Goal: Task Accomplishment & Management: Manage account settings

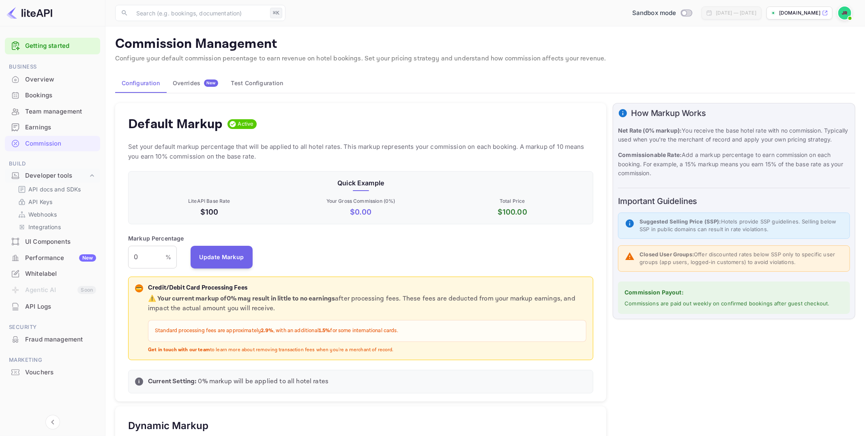
scroll to position [144, 465]
drag, startPoint x: 124, startPoint y: 257, endPoint x: 84, endPoint y: 251, distance: 40.6
click at [84, 251] on div "Getting started Business Overview Bookings Team management Earnings Commission …" at bounding box center [432, 409] width 865 height 819
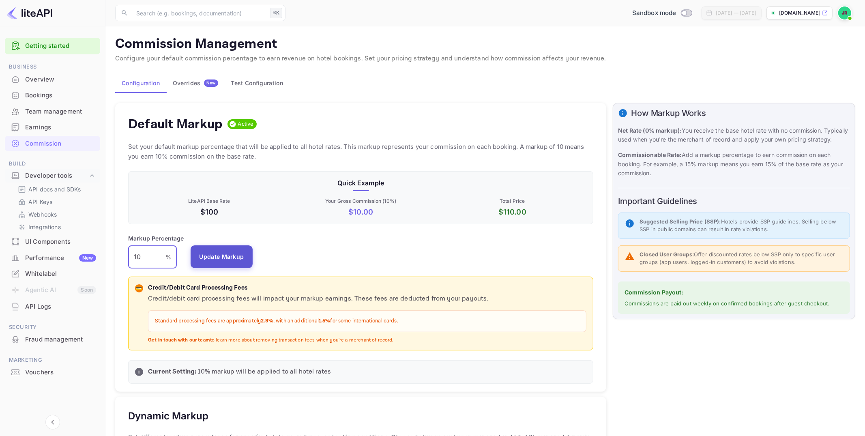
type input "10"
click at [228, 256] on button "Update Markup" at bounding box center [222, 256] width 62 height 23
click at [45, 186] on p "API docs and SDKs" at bounding box center [54, 189] width 53 height 9
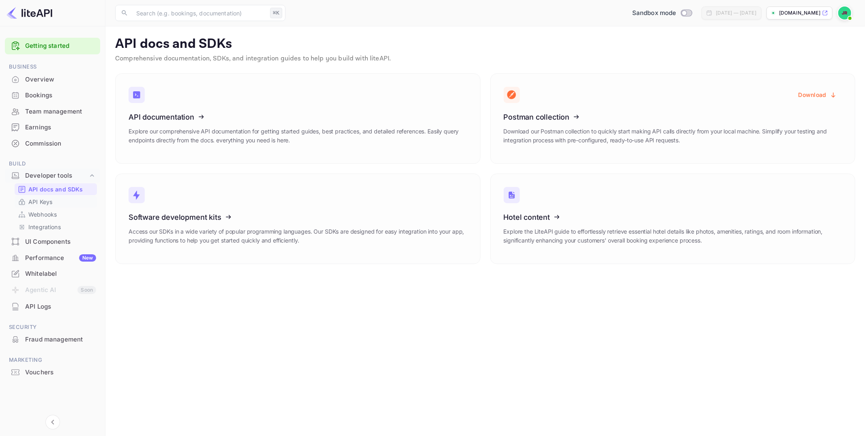
click at [42, 201] on p "API Keys" at bounding box center [40, 202] width 24 height 9
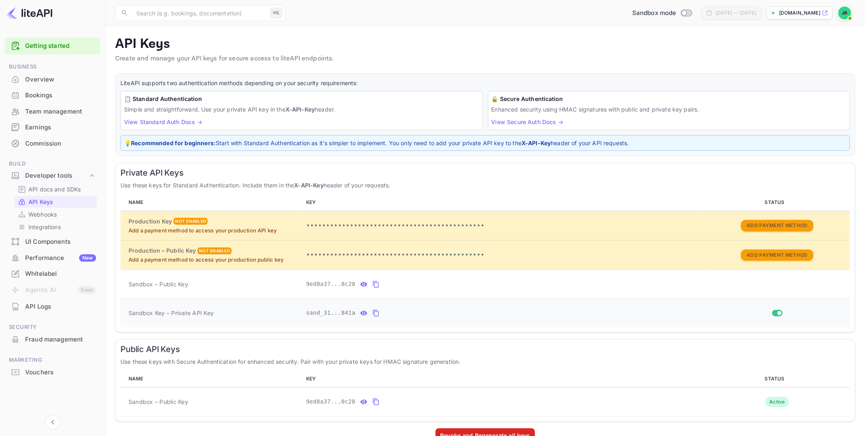
click at [378, 310] on icon "private api keys table" at bounding box center [376, 313] width 6 height 7
click at [49, 130] on div "Earnings" at bounding box center [60, 127] width 71 height 9
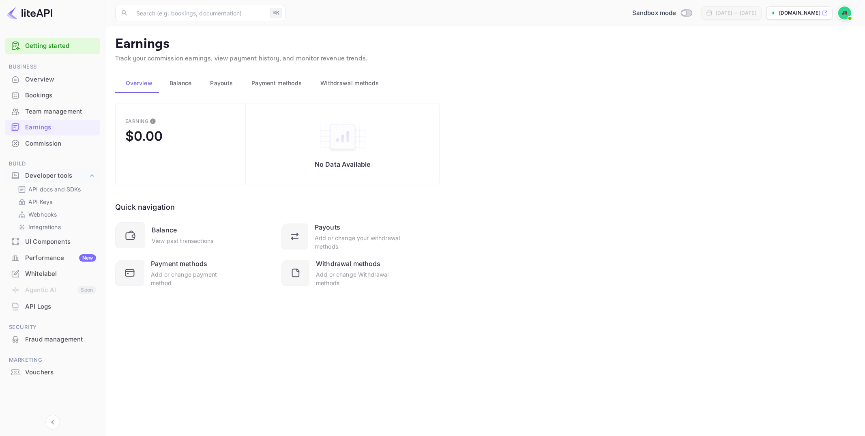
click at [50, 146] on div "Commission" at bounding box center [60, 143] width 71 height 9
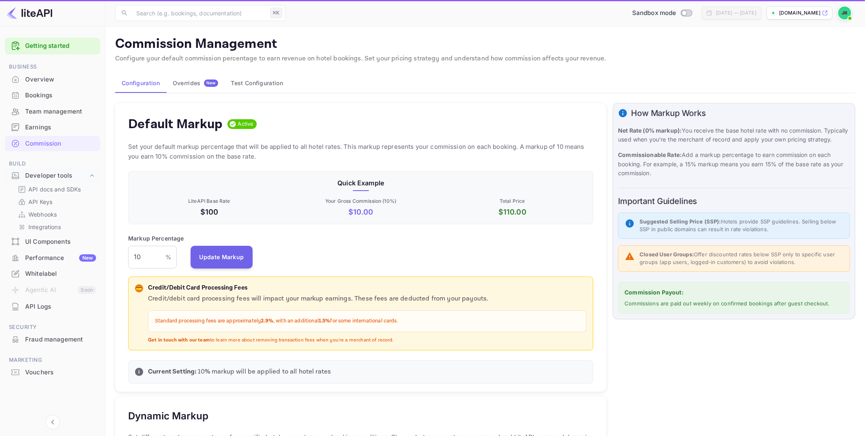
scroll to position [0, 0]
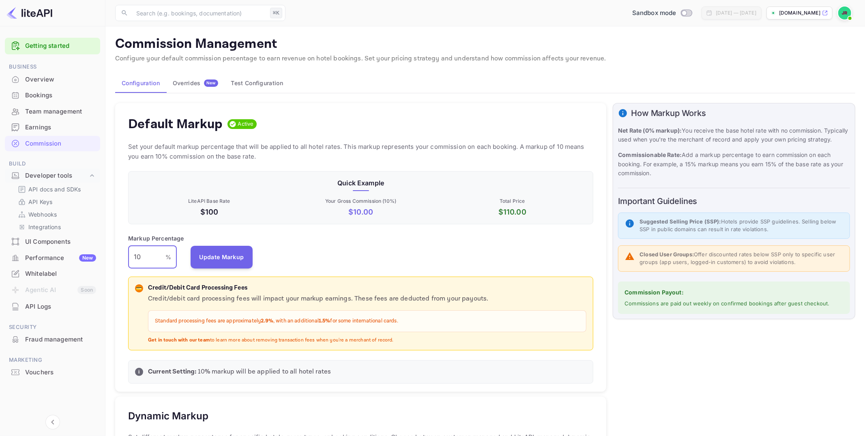
drag, startPoint x: 144, startPoint y: 255, endPoint x: 130, endPoint y: 256, distance: 13.8
click at [131, 256] on input "10" at bounding box center [146, 257] width 37 height 23
click at [236, 256] on button "Update Markup" at bounding box center [222, 256] width 62 height 23
drag, startPoint x: 138, startPoint y: 258, endPoint x: 143, endPoint y: 257, distance: 5.4
click at [144, 257] on input "20" at bounding box center [146, 257] width 37 height 23
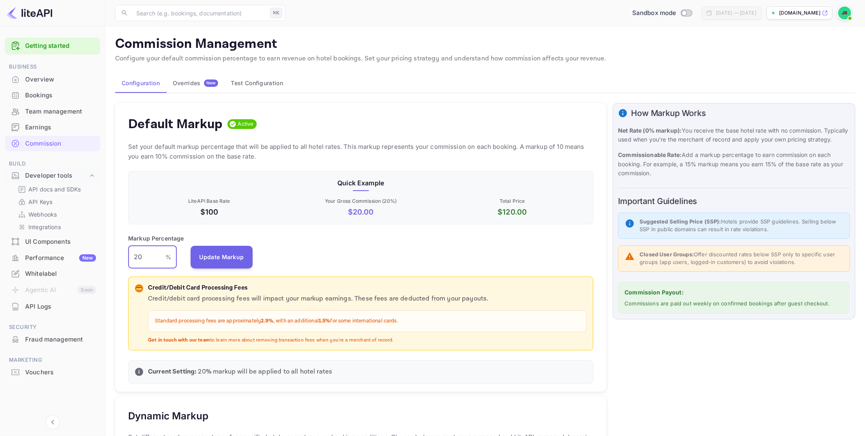
click at [143, 257] on input "20" at bounding box center [146, 257] width 37 height 23
type input "2"
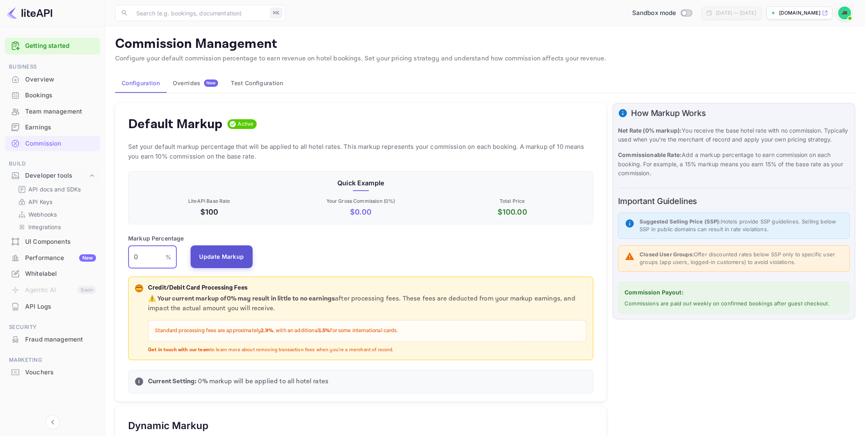
type input "0"
click at [242, 254] on button "Update Markup" at bounding box center [222, 256] width 62 height 23
click at [42, 89] on div "Bookings" at bounding box center [52, 96] width 95 height 16
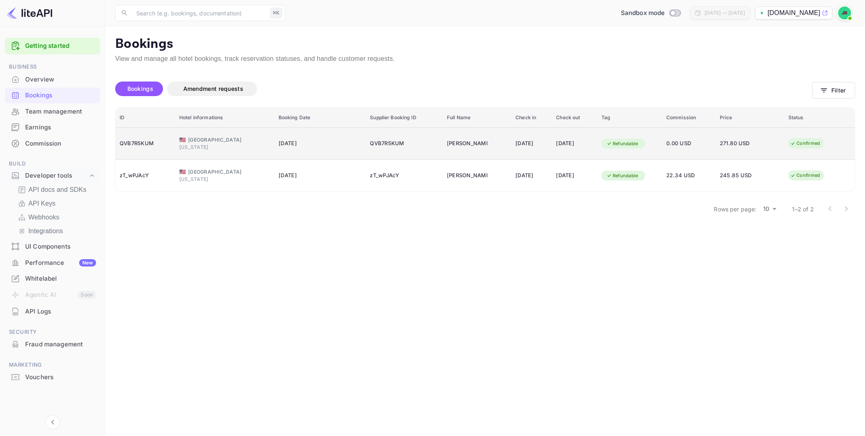
click at [658, 145] on div "Refundable" at bounding box center [630, 143] width 57 height 13
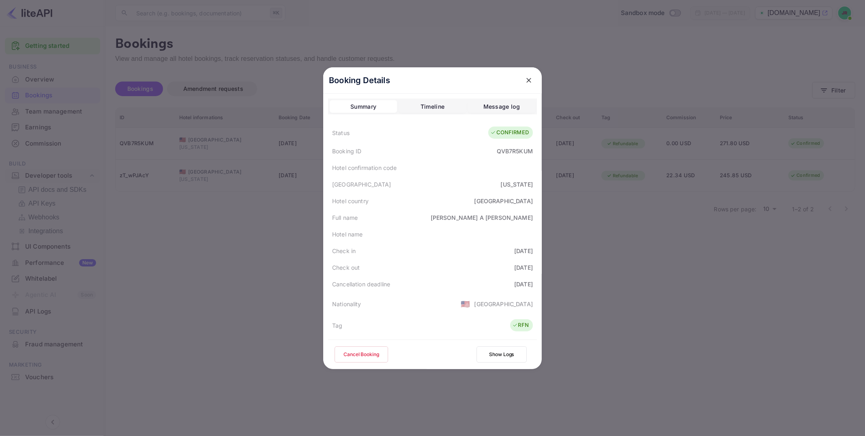
scroll to position [179, 0]
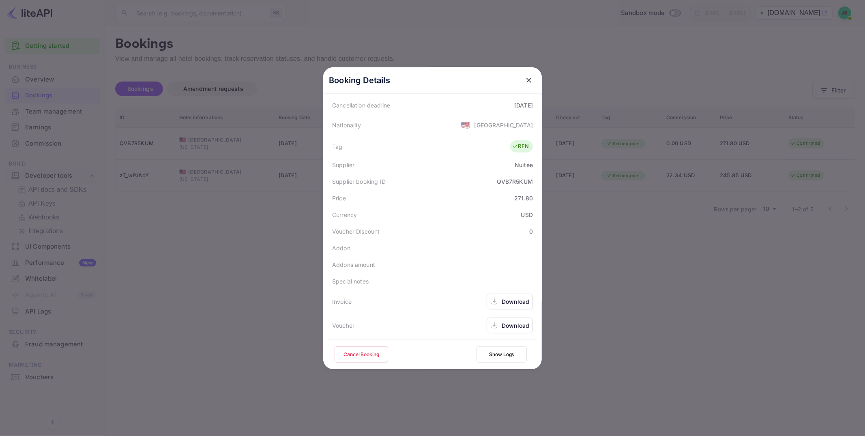
click at [505, 322] on div "Download" at bounding box center [516, 325] width 28 height 9
